Goal: Information Seeking & Learning: Learn about a topic

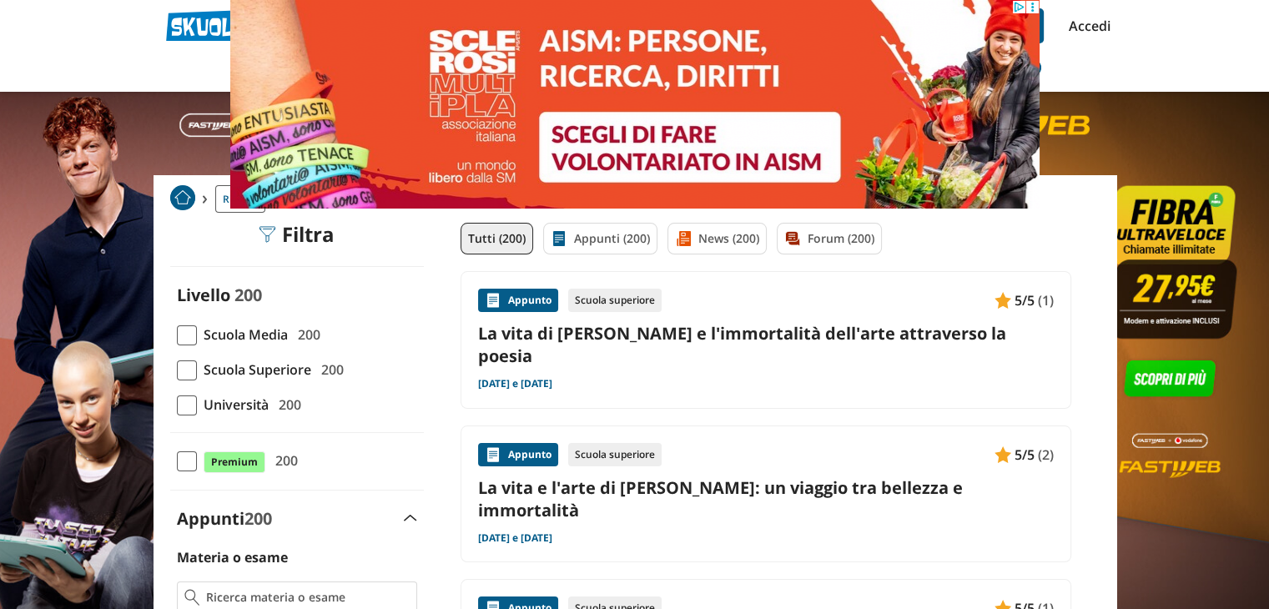
click at [180, 374] on span at bounding box center [187, 371] width 20 height 20
click at [177, 370] on input "Scuola Superiore 200" at bounding box center [177, 370] width 0 height 0
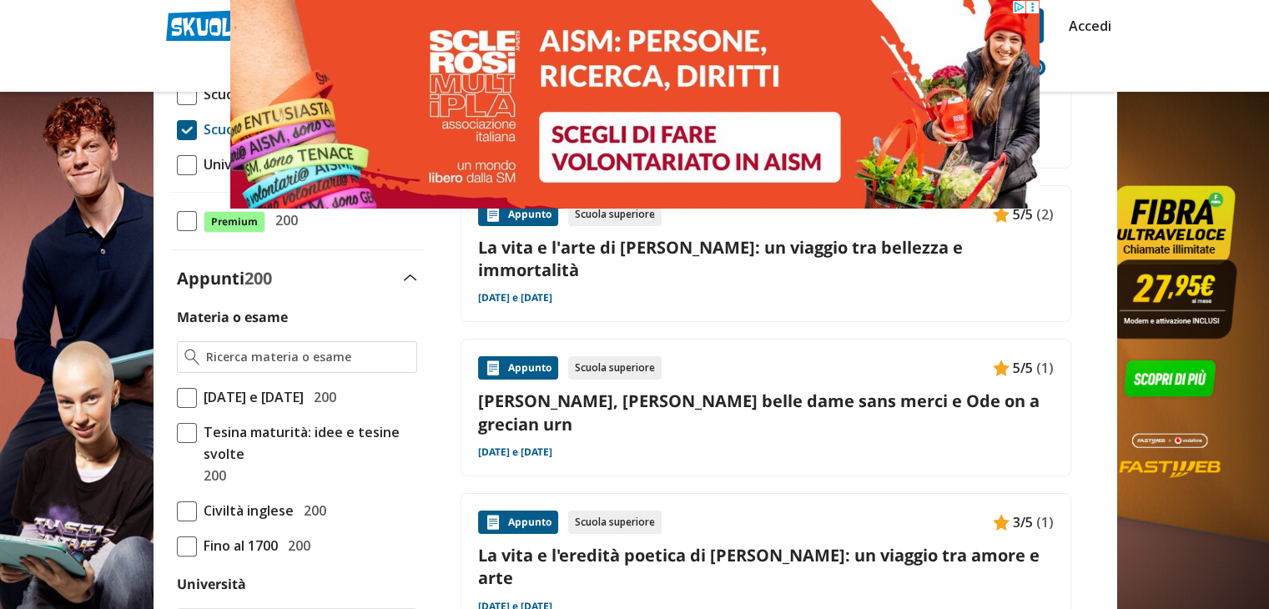
scroll to position [334, 0]
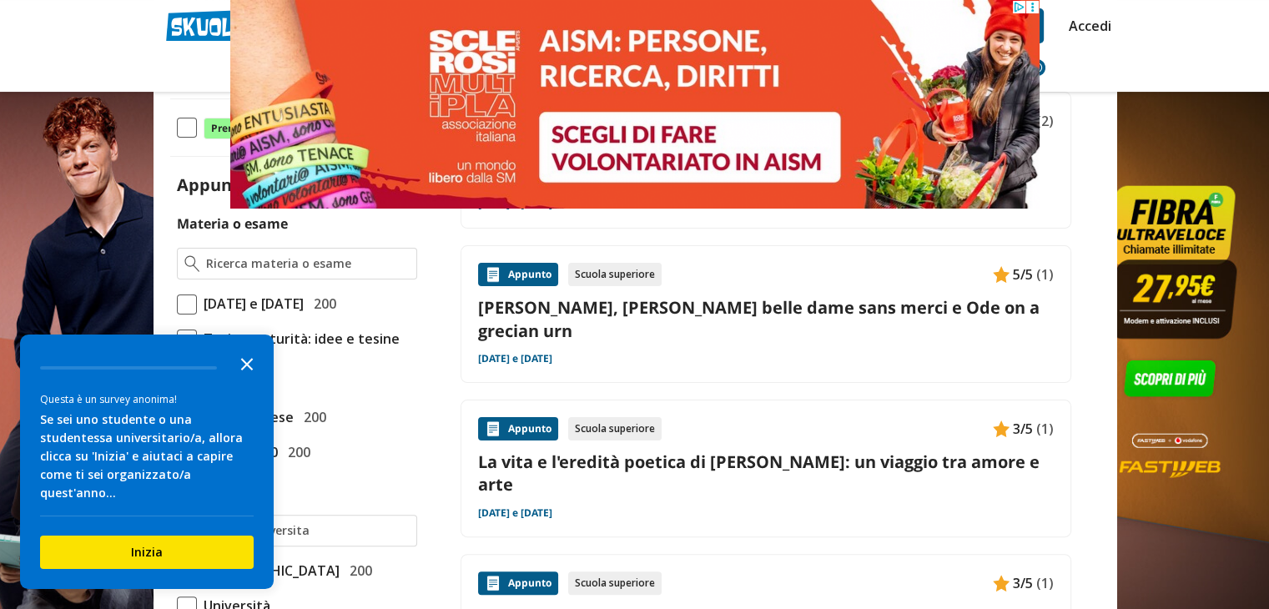
click at [250, 376] on icon "Close the survey" at bounding box center [246, 362] width 33 height 33
